Goal: Communication & Community: Ask a question

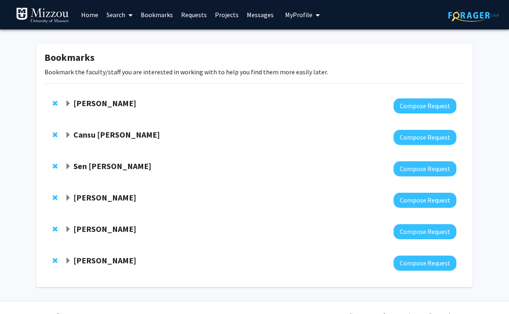
click at [116, 104] on strong "[PERSON_NAME]" at bounding box center [104, 103] width 63 height 10
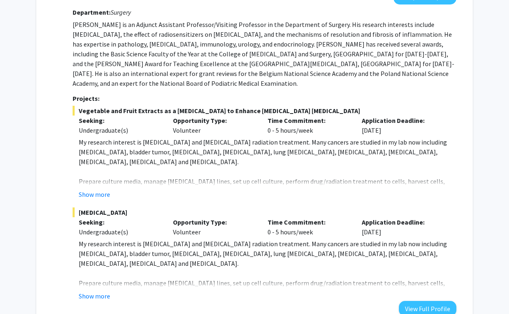
scroll to position [153, 0]
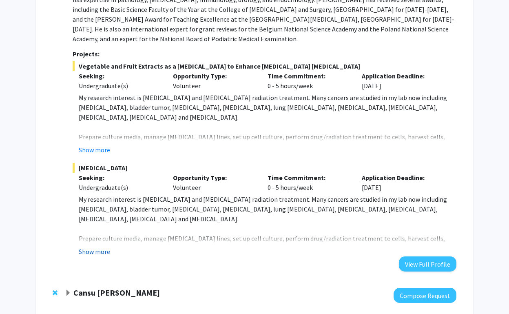
click at [98, 252] on button "Show more" at bounding box center [94, 251] width 31 height 10
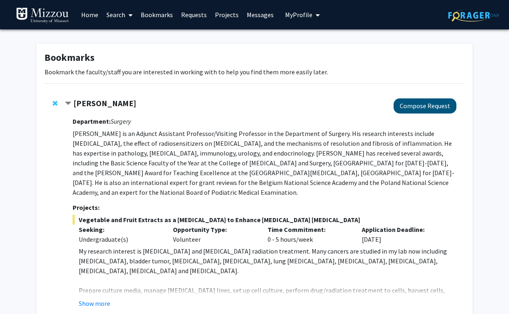
scroll to position [0, 0]
click at [434, 108] on button "Compose Request" at bounding box center [425, 105] width 63 height 15
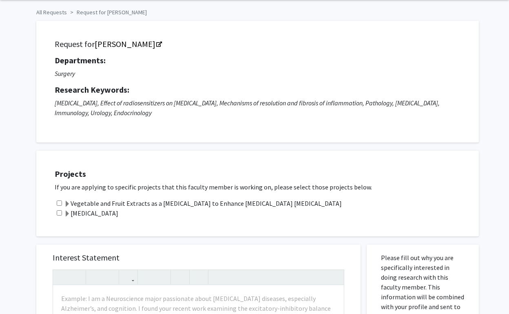
scroll to position [121, 0]
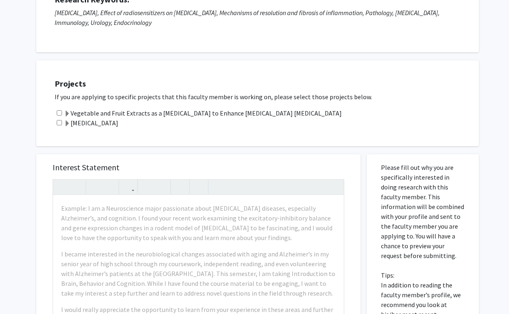
click at [59, 111] on div "Vegetable and Fruit Extracts as a [MEDICAL_DATA] to Enhance [MEDICAL_DATA] [MED…" at bounding box center [263, 113] width 416 height 10
click at [59, 125] on input "checkbox" at bounding box center [59, 122] width 5 height 5
checkbox input "true"
click at [59, 113] on input "checkbox" at bounding box center [59, 112] width 5 height 5
checkbox input "true"
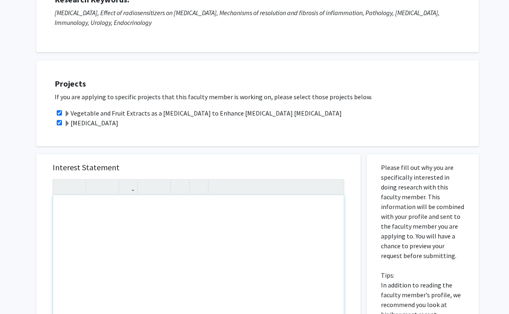
paste div "Note to users with screen readers: Please press Alt+0 or Option+0 to deactivate…"
type textarea "<p>Dear [PERSON_NAME],</p><p>My name is [PERSON_NAME], and I am a sophomore at …"
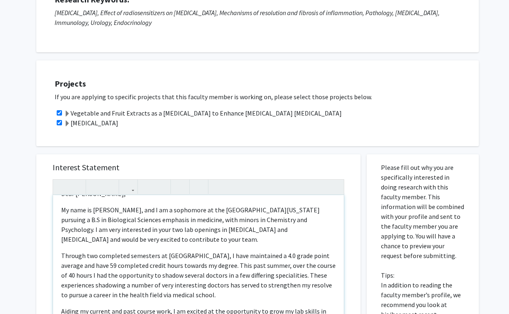
scroll to position [17, 0]
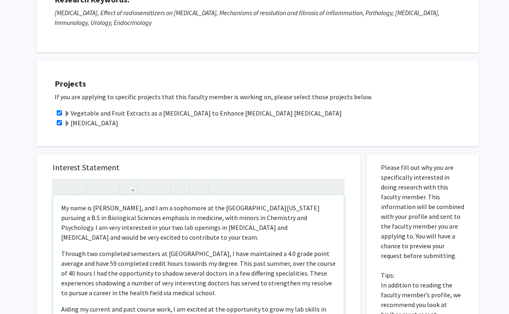
click at [133, 229] on p "My name is [PERSON_NAME], and I am a sophomore at the [GEOGRAPHIC_DATA][US_STAT…" at bounding box center [198, 222] width 275 height 39
click at [120, 228] on p "My name is [PERSON_NAME], and I am a sophomore at the [GEOGRAPHIC_DATA][US_STAT…" at bounding box center [198, 222] width 275 height 39
type textarea "<p>Dear [PERSON_NAME],</p><p>My name is [PERSON_NAME], and I am a sophomore at …"
click at [175, 245] on div "Dear [PERSON_NAME], My name is [PERSON_NAME], and I am a sophomore at the [GEOG…" at bounding box center [198, 288] width 291 height 187
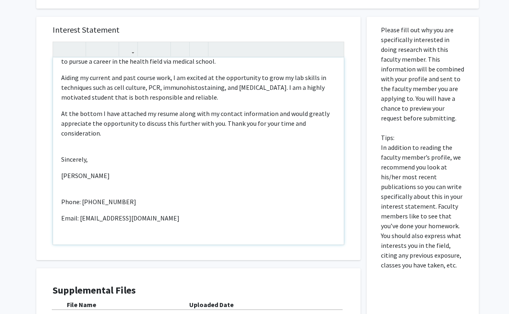
scroll to position [113, 0]
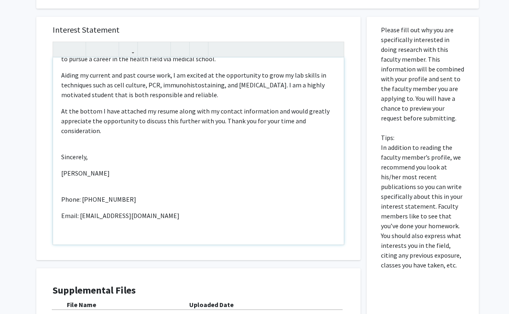
click at [64, 169] on div "Dear [PERSON_NAME], My name is [PERSON_NAME], and I am a sophomore at the [GEOG…" at bounding box center [198, 151] width 291 height 187
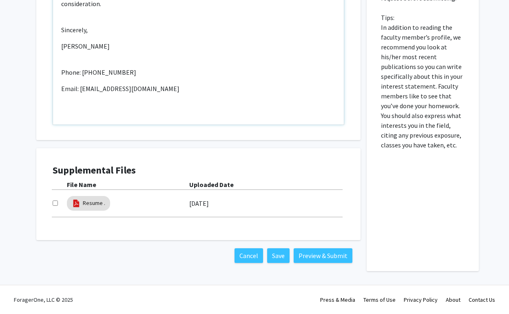
scroll to position [379, 0]
click at [87, 203] on link "Resume ." at bounding box center [94, 203] width 22 height 9
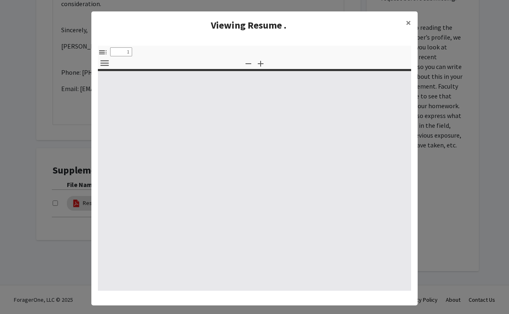
select select "custom"
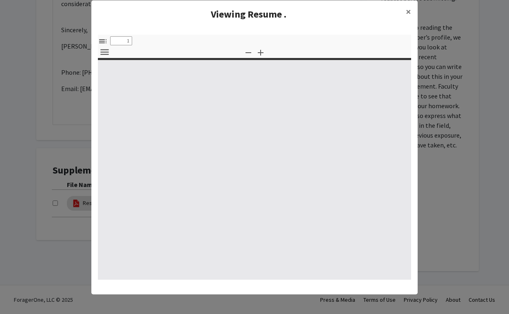
type input "0"
select select "custom"
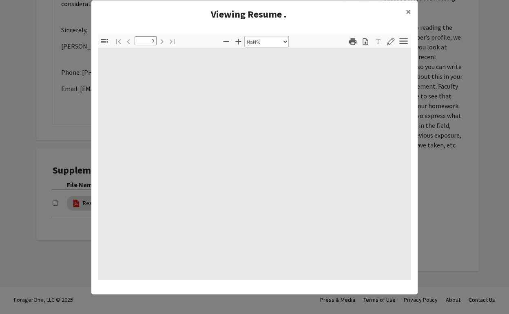
scroll to position [8, 0]
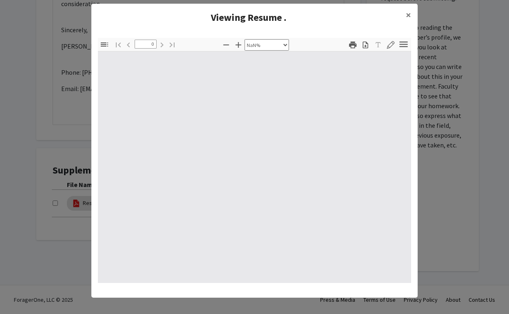
type input "1"
select select "auto"
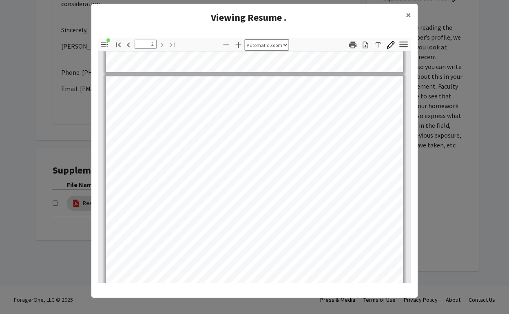
scroll to position [372, 0]
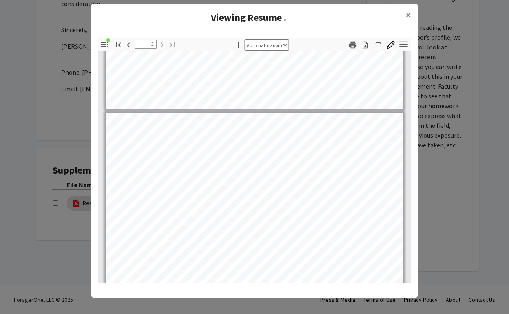
type input "1"
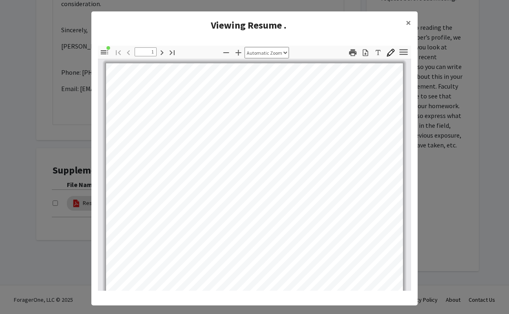
scroll to position [0, 0]
click at [406, 24] on span "×" at bounding box center [408, 22] width 5 height 13
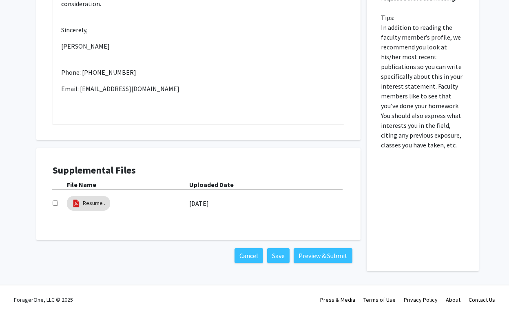
click at [51, 205] on div "Supplemental Files File Name Uploaded Date Resume . [DATE]" at bounding box center [198, 194] width 308 height 76
click at [53, 204] on input "checkbox" at bounding box center [55, 202] width 5 height 5
checkbox input "true"
click at [326, 260] on button "Preview & Submit" at bounding box center [323, 255] width 59 height 15
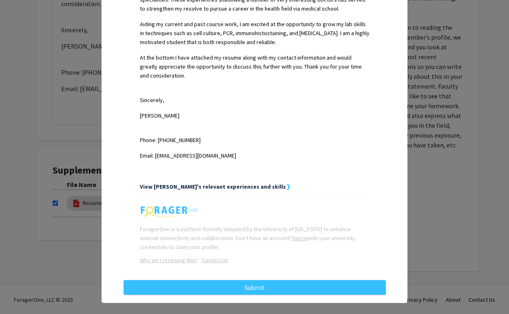
scroll to position [322, 0]
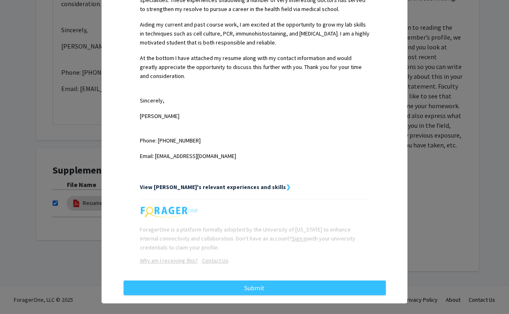
click at [231, 183] on strong "View [PERSON_NAME]'s relevant experiences and skills" at bounding box center [213, 186] width 146 height 7
click at [237, 183] on strong "View [PERSON_NAME]'s relevant experiences and skills" at bounding box center [213, 186] width 146 height 7
click at [442, 227] on div "Request Preview × Below is a copy of the request that you are submitting to [PE…" at bounding box center [254, 157] width 509 height 314
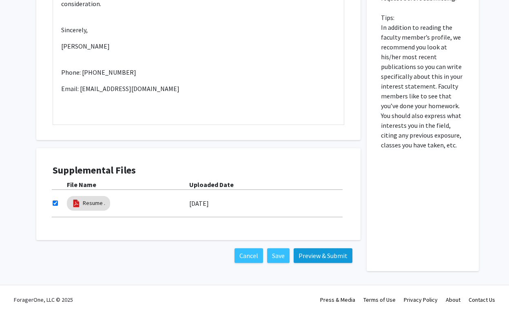
click at [319, 251] on button "Preview & Submit" at bounding box center [323, 255] width 59 height 15
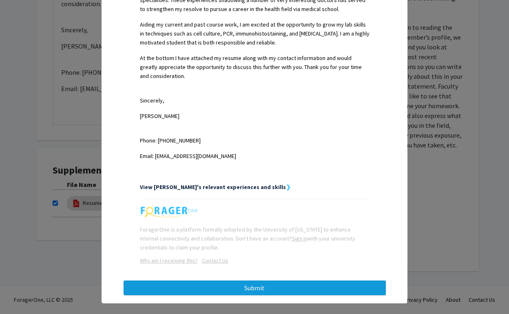
click at [238, 280] on button "Submit" at bounding box center [255, 287] width 262 height 15
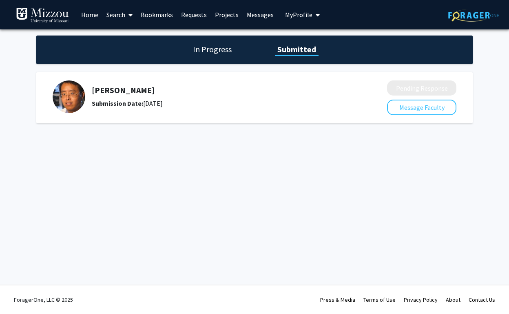
click at [121, 91] on h5 "[PERSON_NAME]" at bounding box center [218, 90] width 252 height 10
click at [219, 55] on h1 "In Progress" at bounding box center [213, 49] width 44 height 11
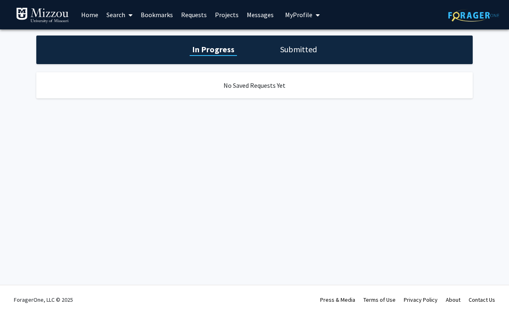
click at [161, 13] on link "Bookmarks" at bounding box center [157, 14] width 40 height 29
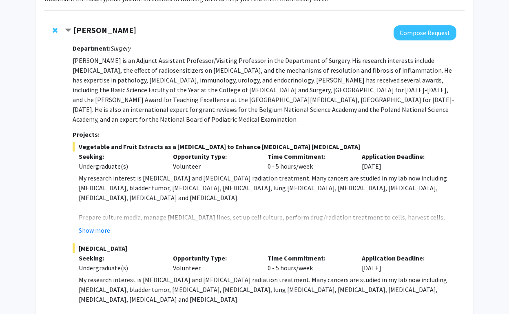
scroll to position [73, 0]
click at [91, 233] on button "Show more" at bounding box center [94, 231] width 31 height 10
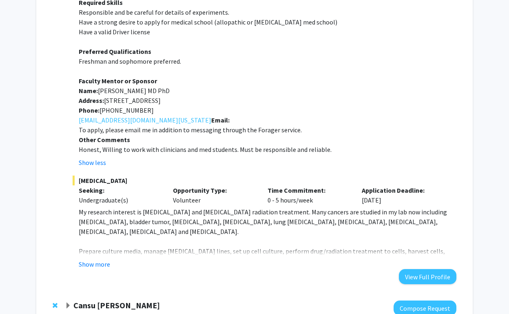
scroll to position [340, 0]
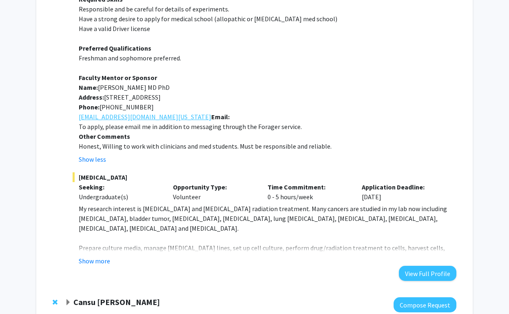
click at [121, 117] on link "[EMAIL_ADDRESS][DOMAIN_NAME][US_STATE]" at bounding box center [145, 117] width 133 height 10
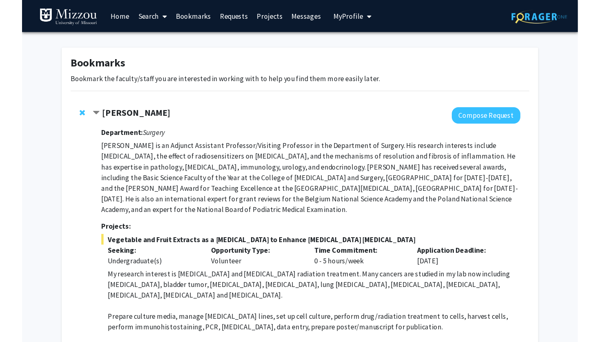
scroll to position [0, 0]
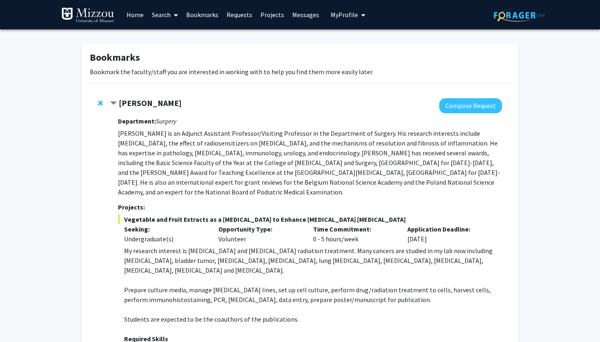
click at [232, 16] on link "Requests" at bounding box center [239, 14] width 34 height 29
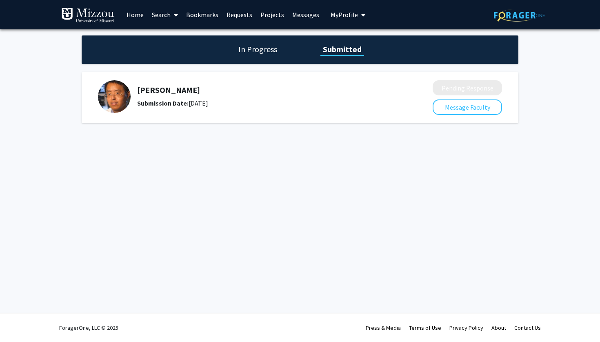
click at [220, 99] on div "[PERSON_NAME] Submission Date: [DATE]" at bounding box center [263, 96] width 252 height 23
click at [255, 46] on h1 "In Progress" at bounding box center [258, 49] width 44 height 11
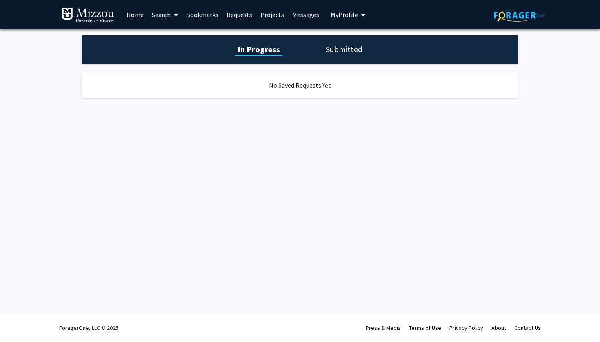
click at [346, 55] on h1 "Submitted" at bounding box center [344, 49] width 42 height 11
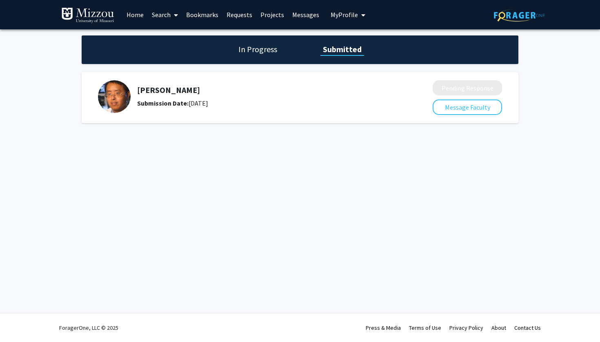
click at [109, 100] on img at bounding box center [114, 96] width 33 height 33
